Goal: Task Accomplishment & Management: Complete application form

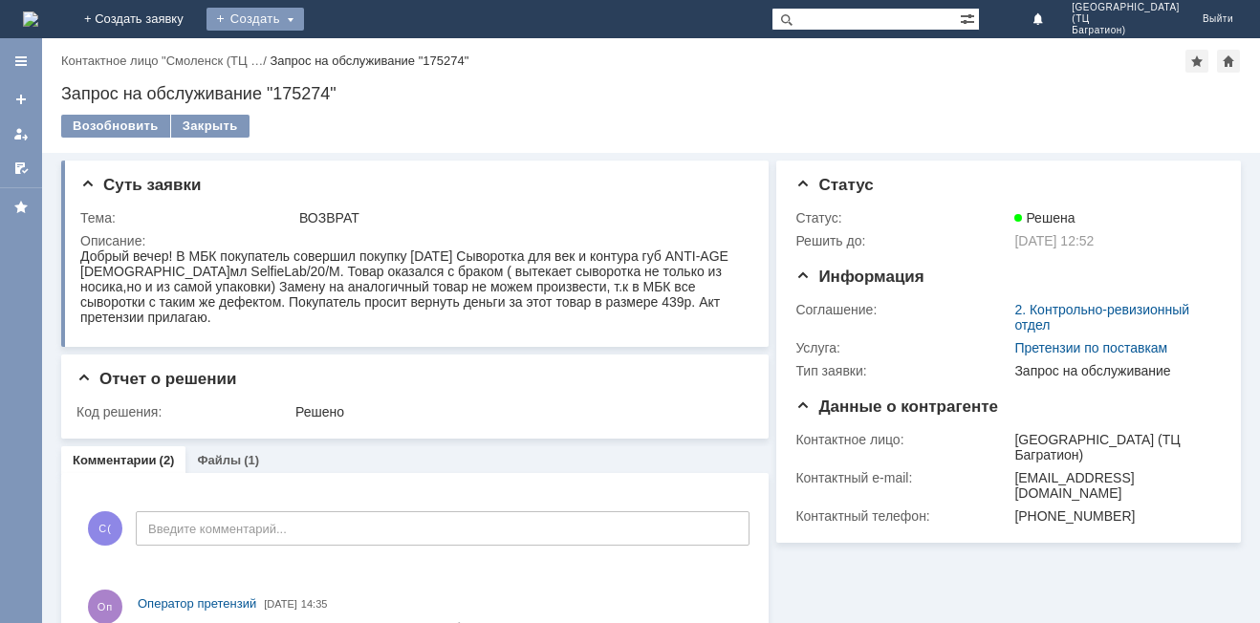
click at [304, 20] on div "Создать" at bounding box center [255, 19] width 98 height 23
click at [356, 62] on link "Заявка" at bounding box center [282, 57] width 145 height 23
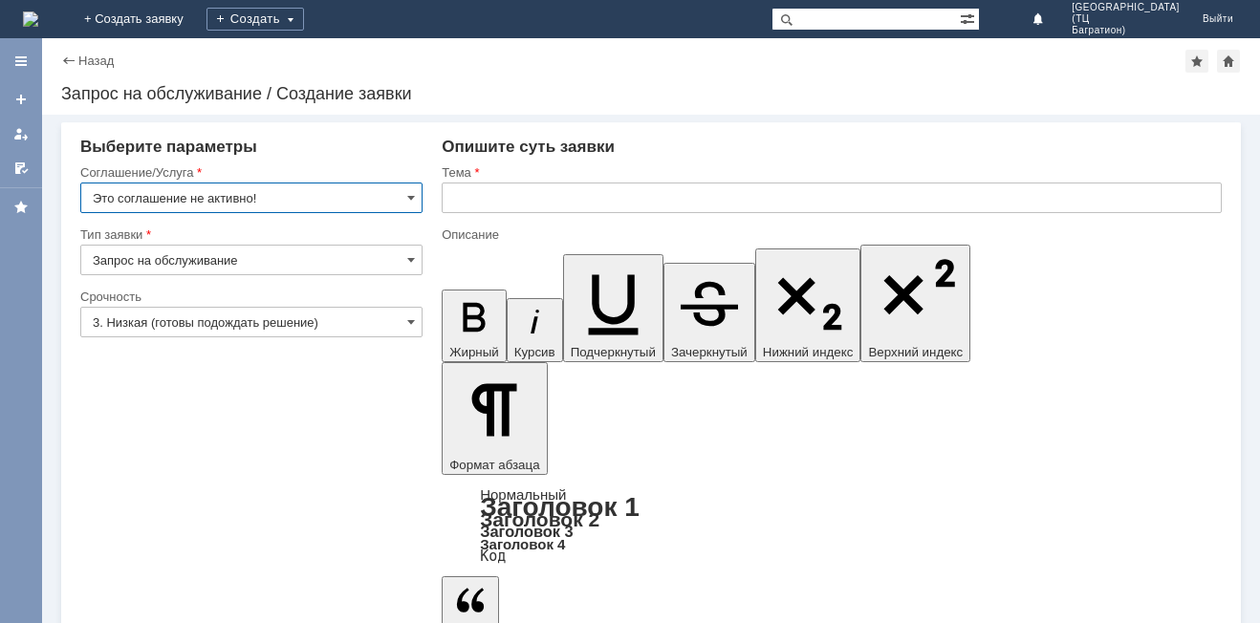
click at [260, 197] on input "Это соглашение не активно!" at bounding box center [251, 198] width 342 height 31
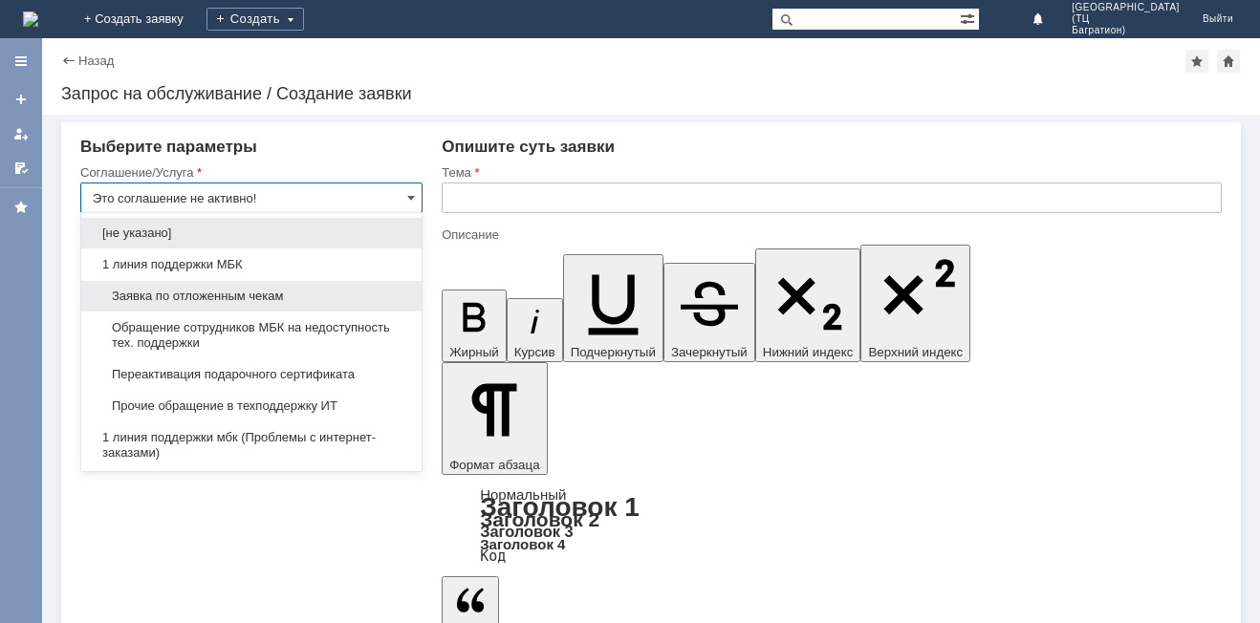
click at [255, 292] on span "Заявка по отложенным чекам" at bounding box center [251, 296] width 317 height 15
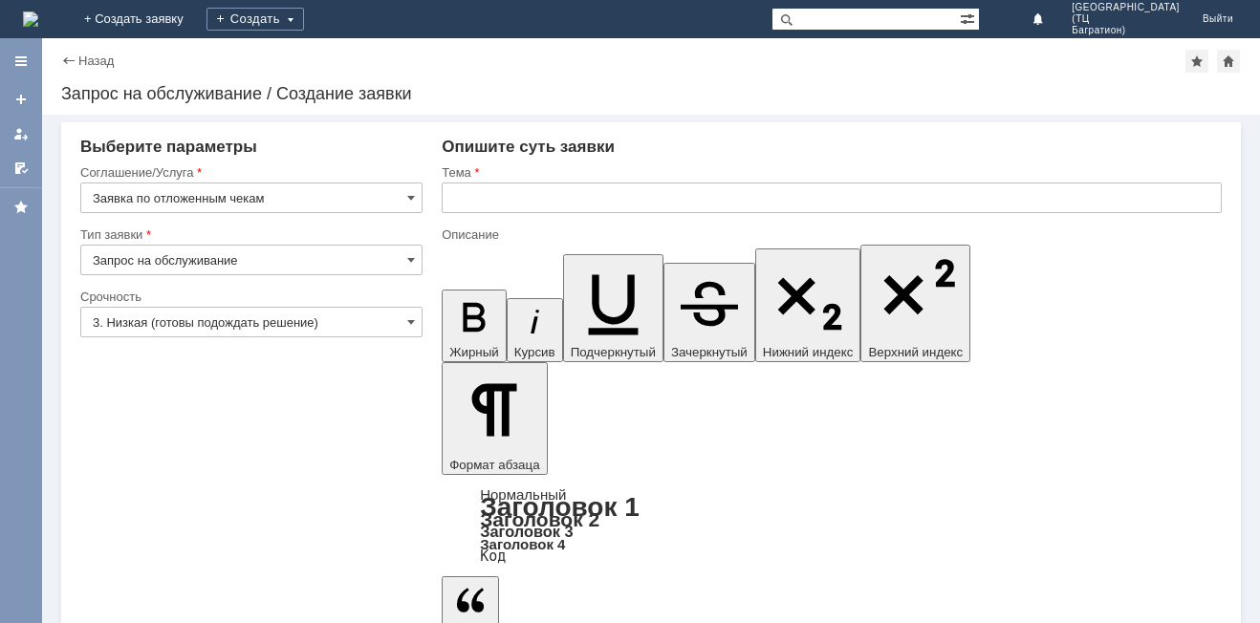
type input "Заявка по отложенным чекам"
click at [234, 255] on input "Запрос на обслуживание" at bounding box center [251, 260] width 342 height 31
type input "Запрос на обслуживание"
click at [243, 317] on input "3. Низкая (готовы подождать решение)" at bounding box center [251, 322] width 342 height 31
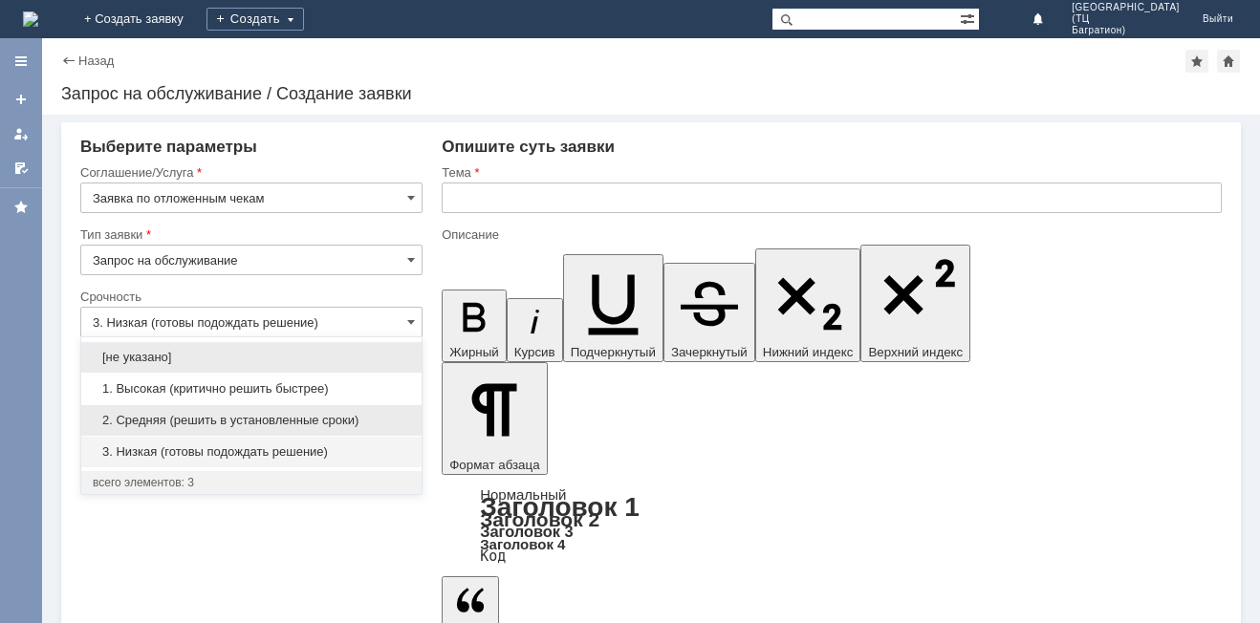
click at [249, 419] on span "2. Средняя (решить в установленные сроки)" at bounding box center [251, 420] width 317 height 15
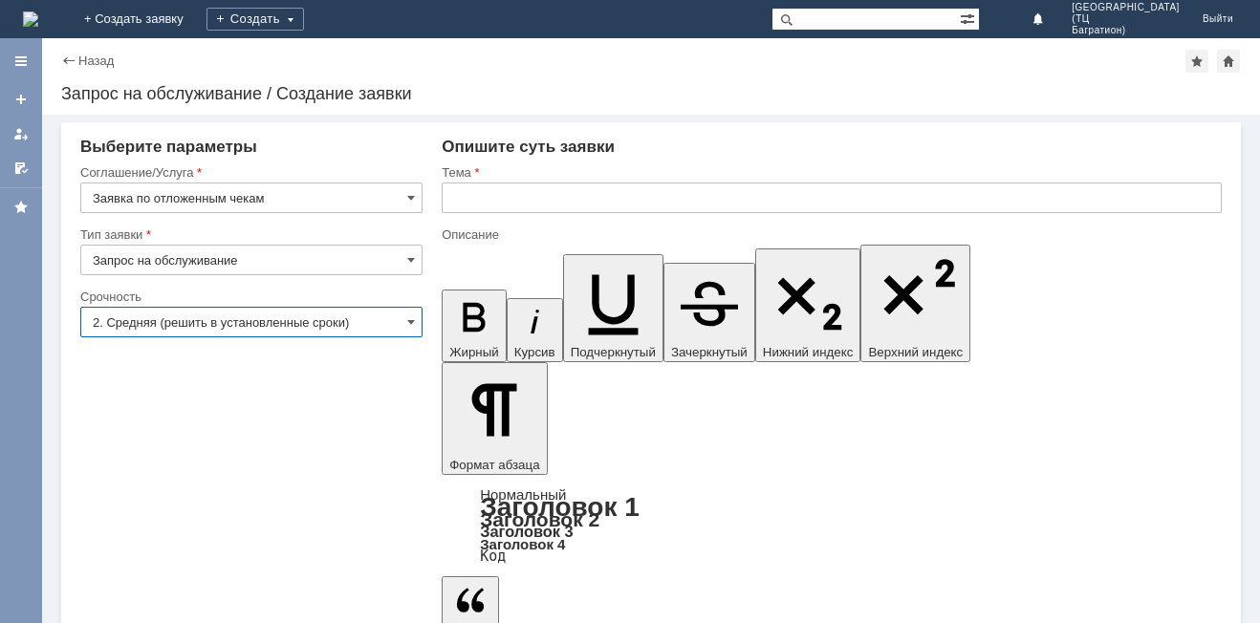
type input "2. Средняя (решить в установленные сроки)"
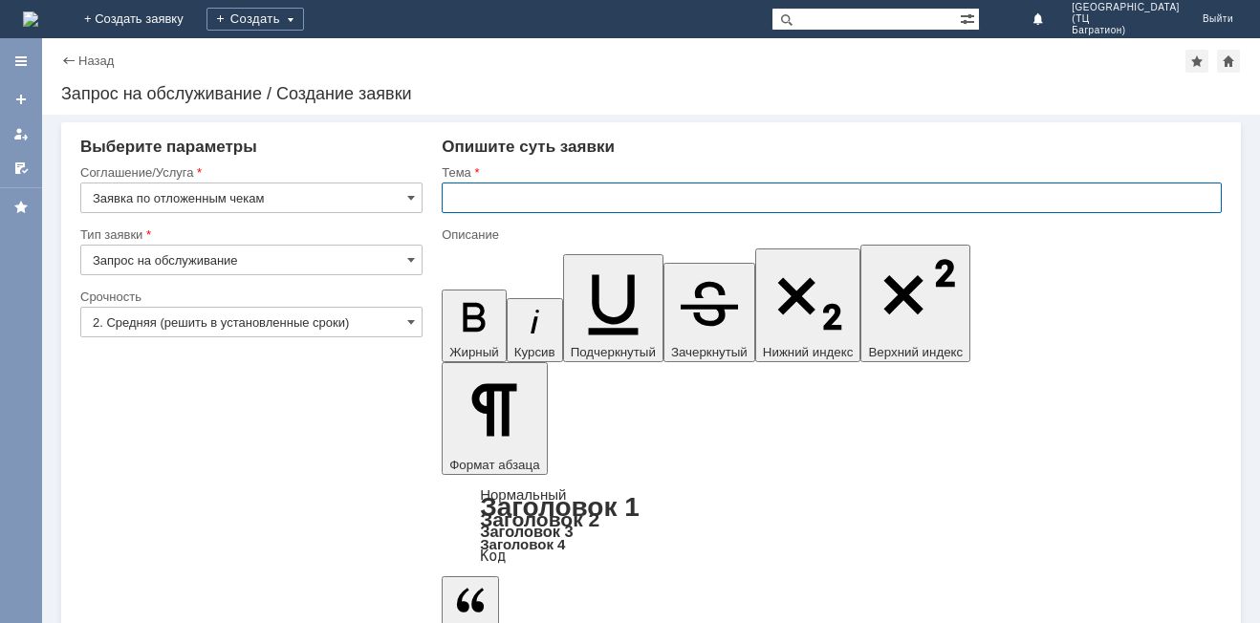
click at [460, 195] on input "text" at bounding box center [832, 198] width 780 height 31
type input "отложенные чеки"
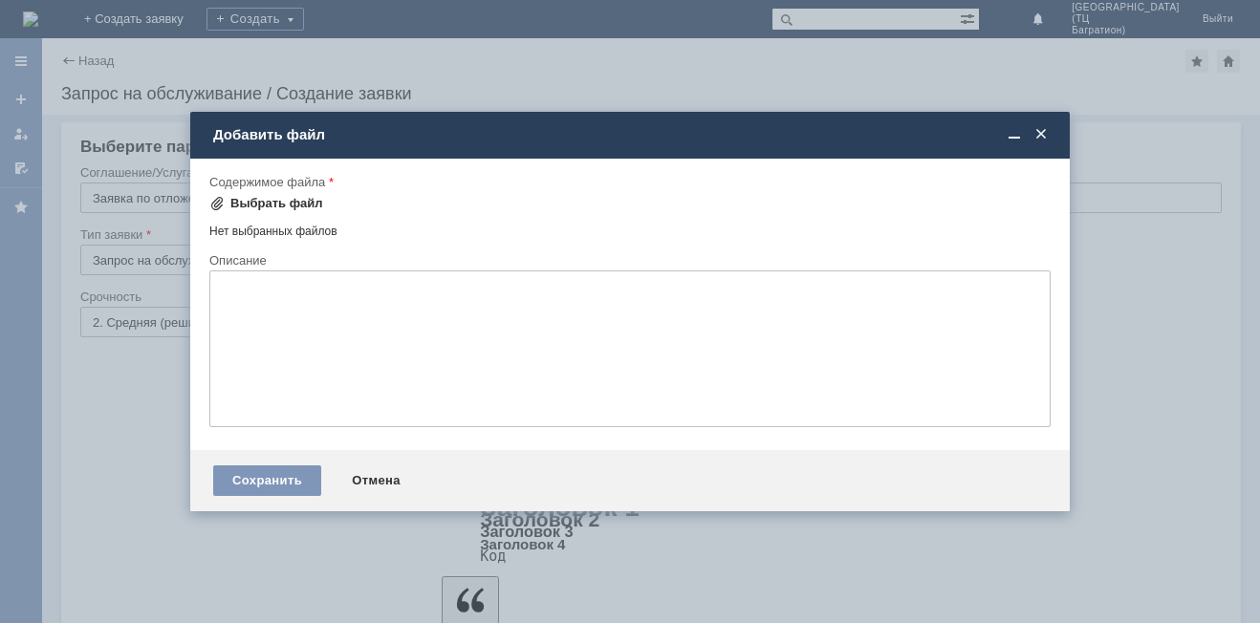
click at [291, 210] on div "Выбрать файл" at bounding box center [276, 203] width 93 height 15
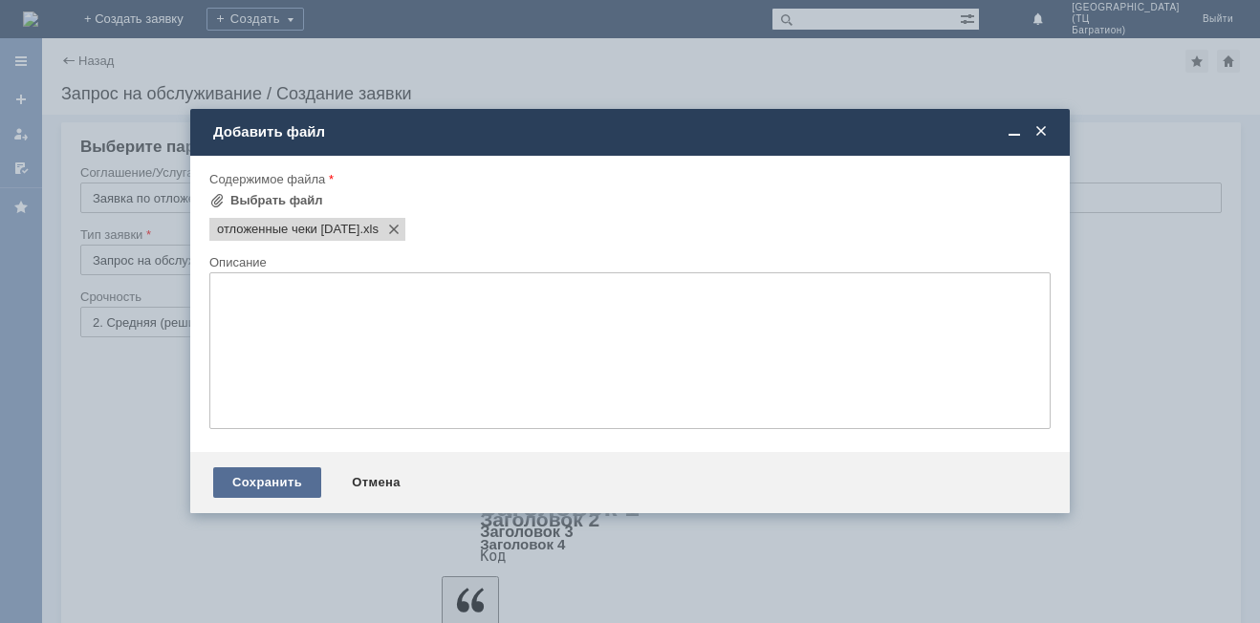
click at [252, 474] on div "Сохранить" at bounding box center [267, 482] width 108 height 31
